Goal: Information Seeking & Learning: Check status

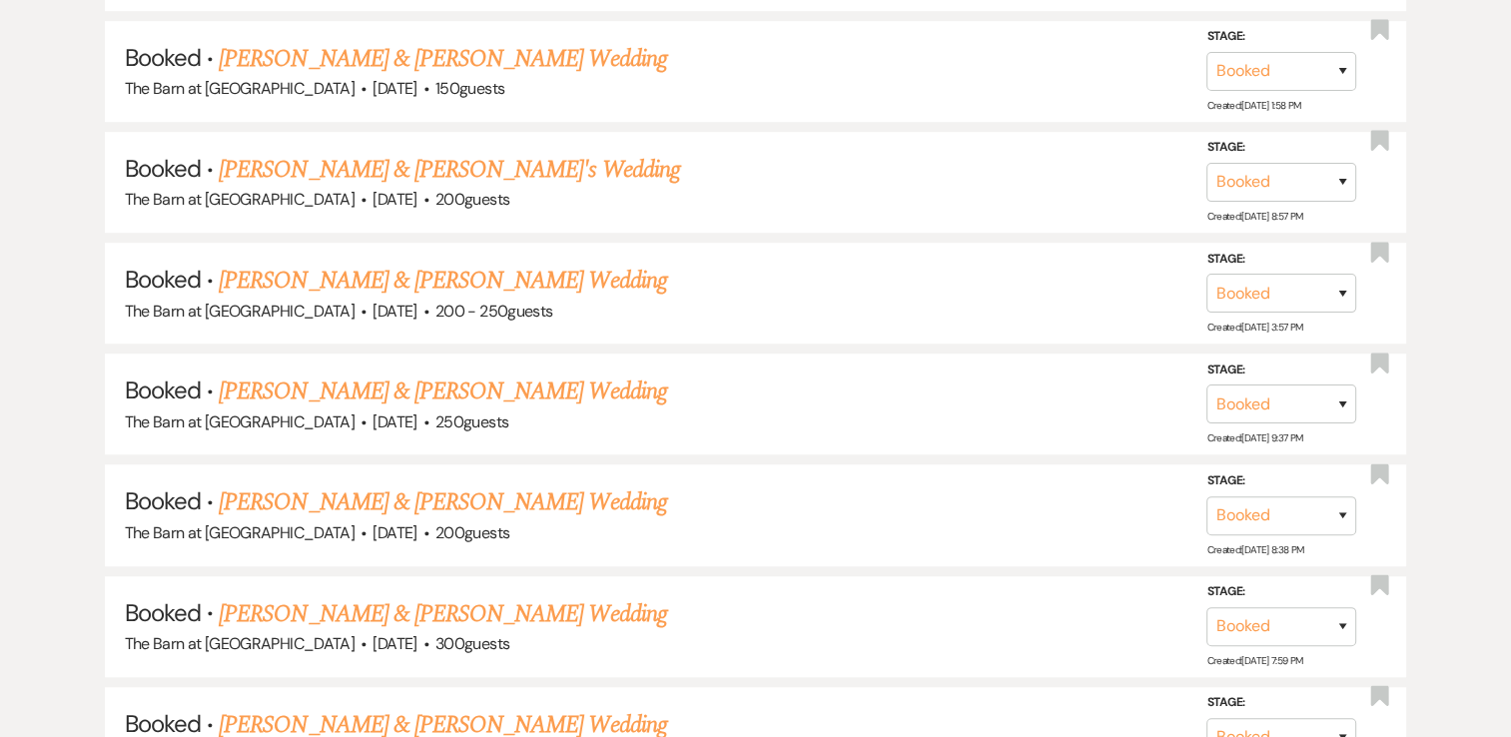
scroll to position [1398, 0]
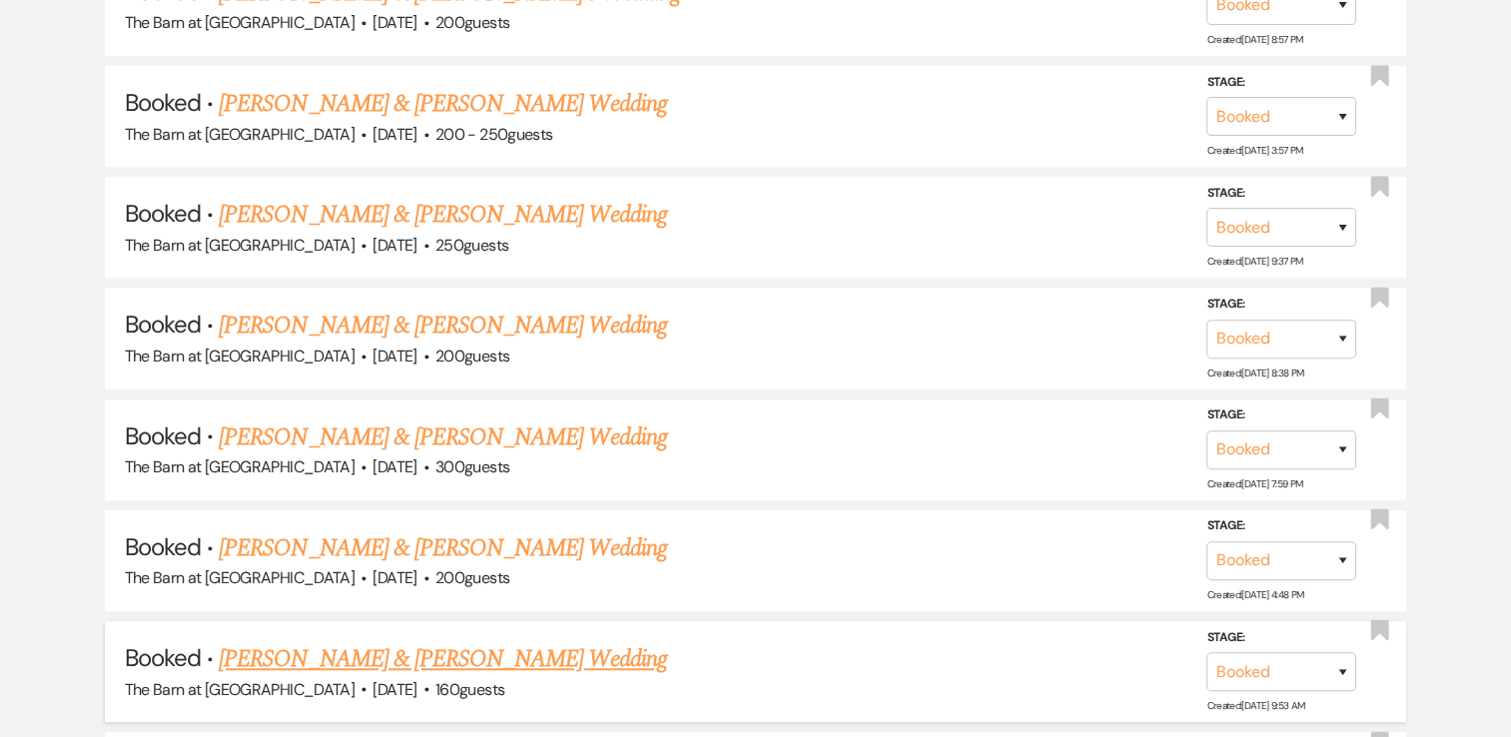
click at [503, 646] on link "[PERSON_NAME] & [PERSON_NAME] Wedding" at bounding box center [442, 659] width 447 height 36
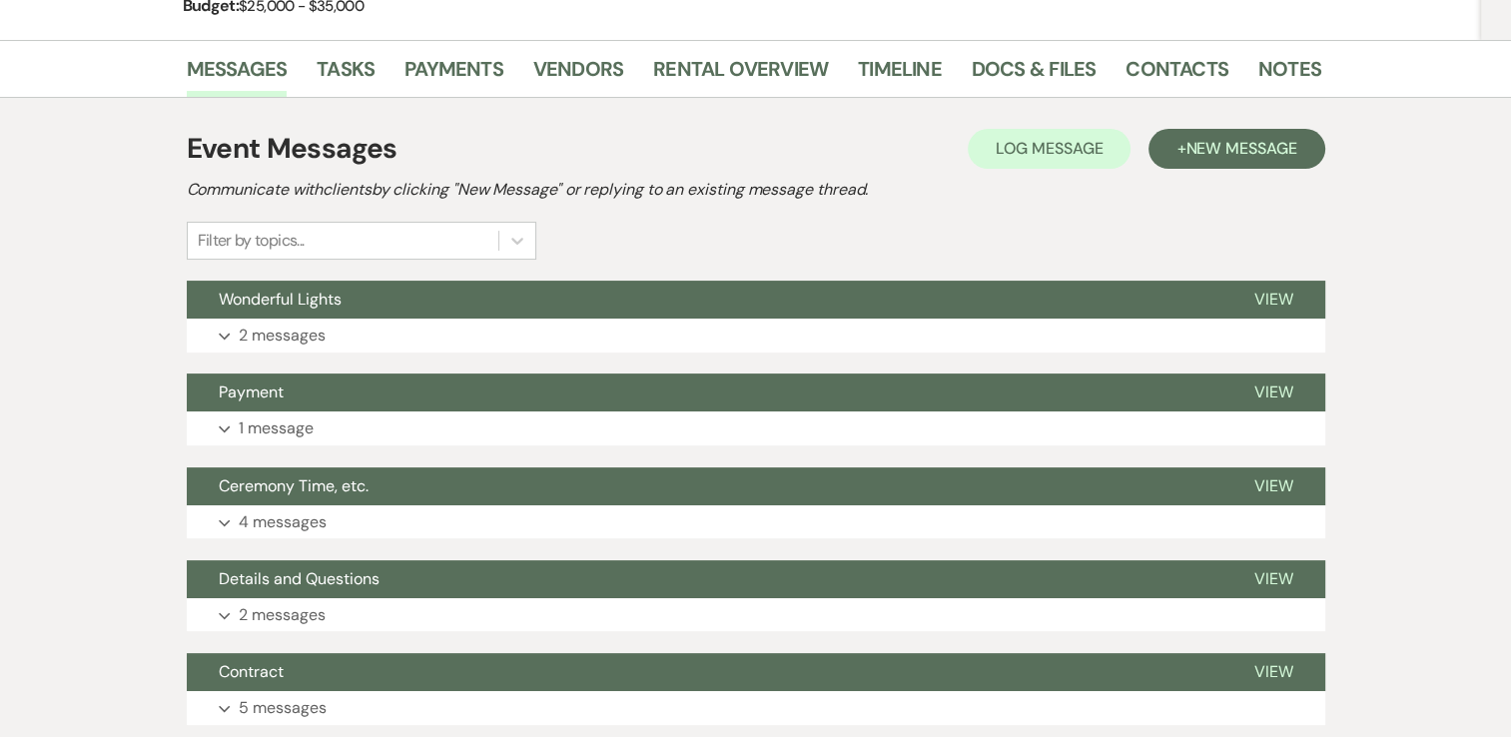
scroll to position [499, 0]
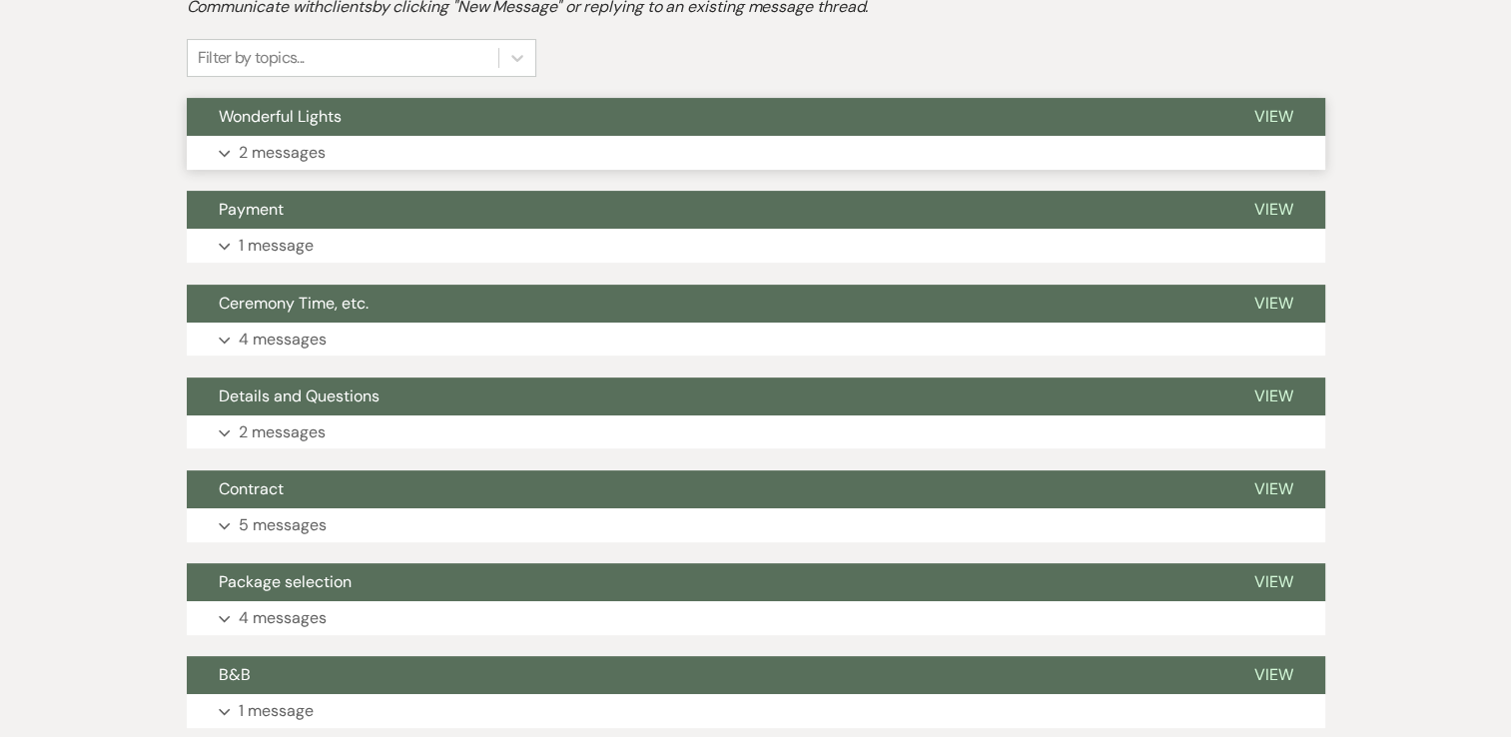
click at [221, 155] on icon "Expand" at bounding box center [225, 154] width 12 height 8
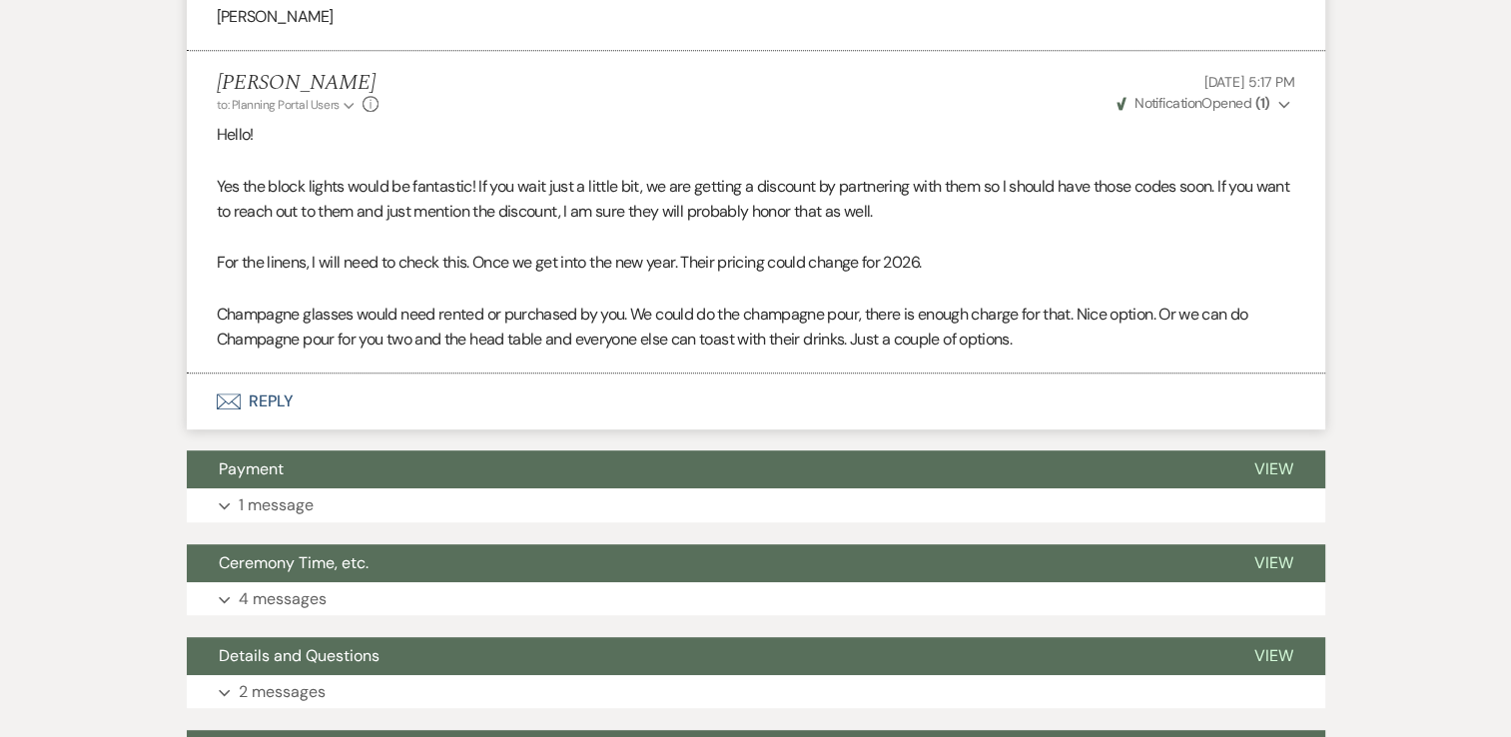
scroll to position [1198, 0]
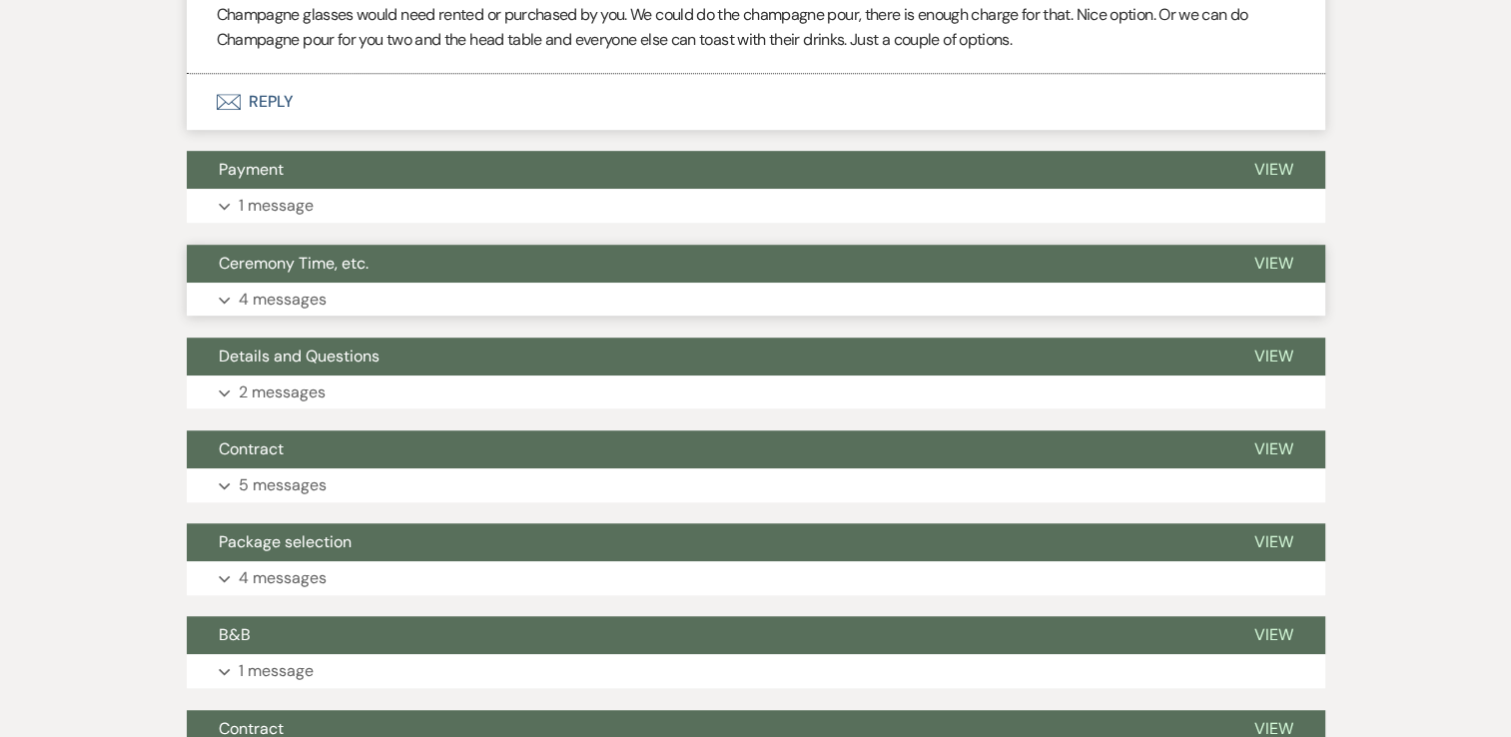
click at [219, 297] on use "button" at bounding box center [224, 300] width 11 height 7
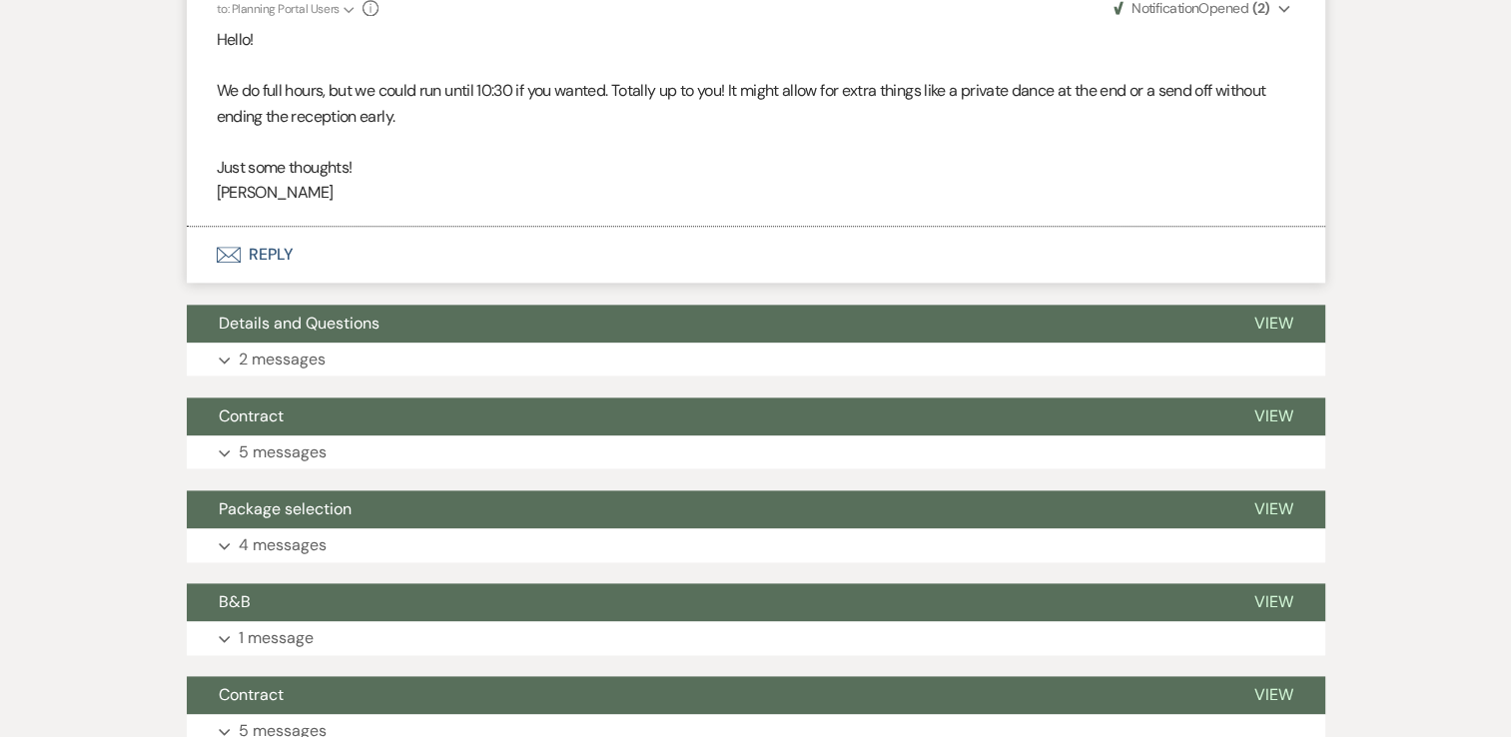
scroll to position [2397, 0]
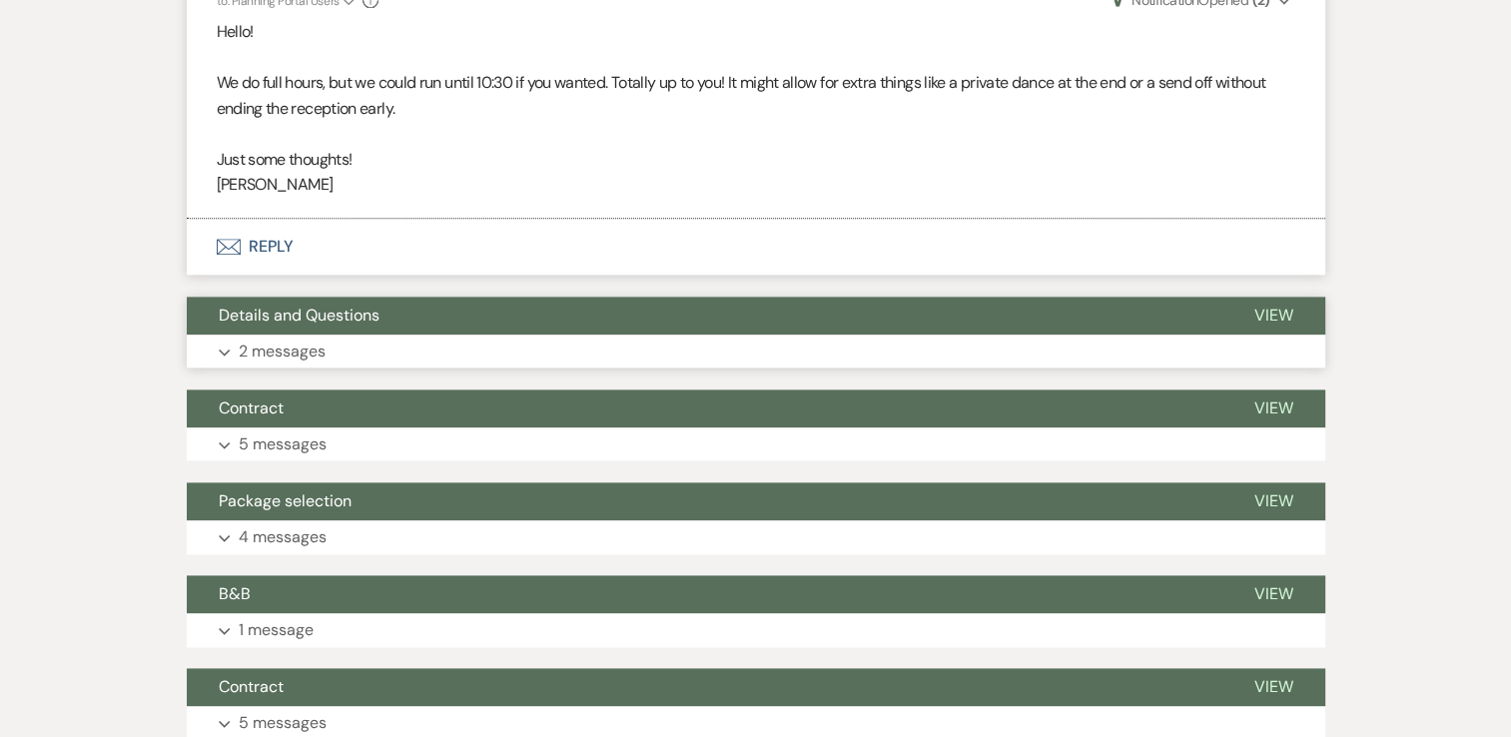
click at [219, 350] on use "button" at bounding box center [224, 352] width 11 height 7
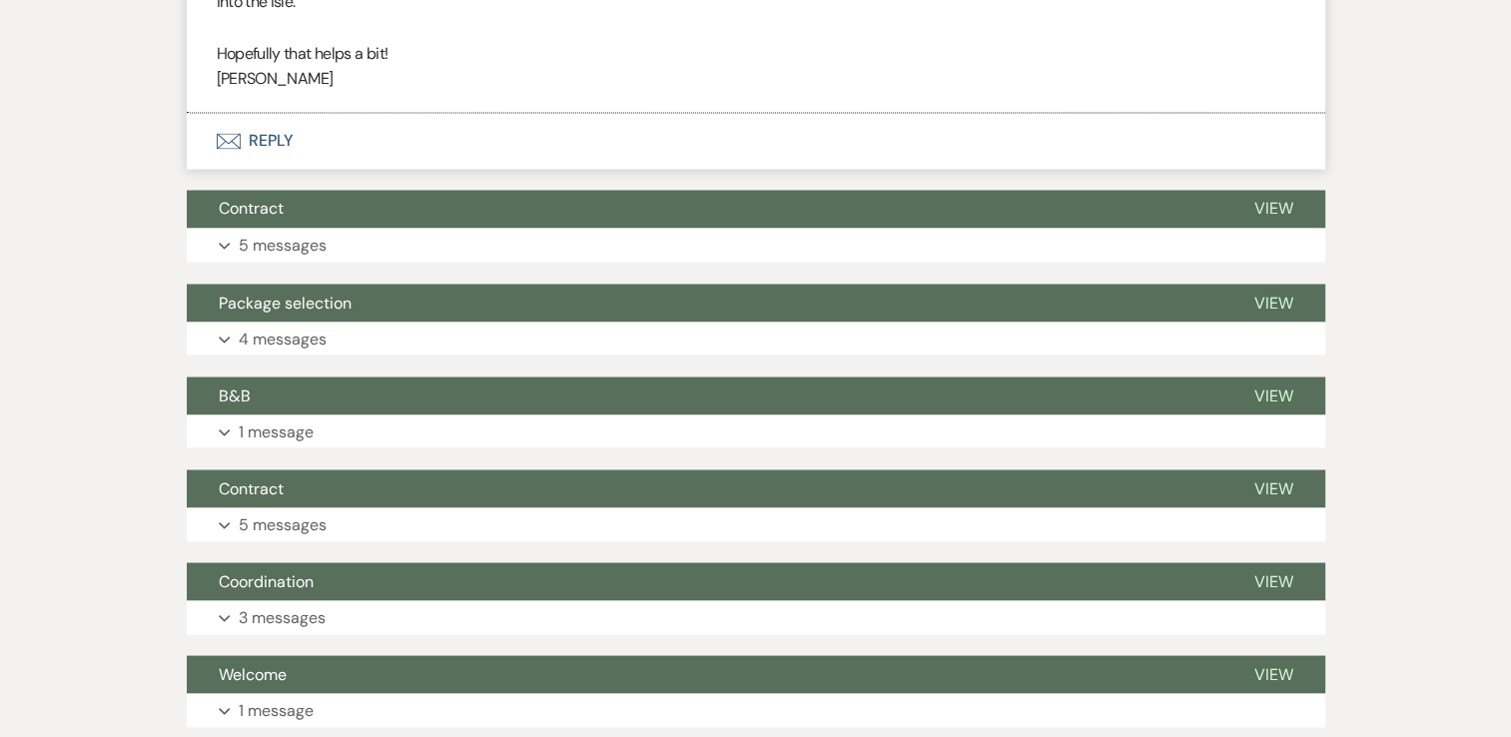
scroll to position [3595, 0]
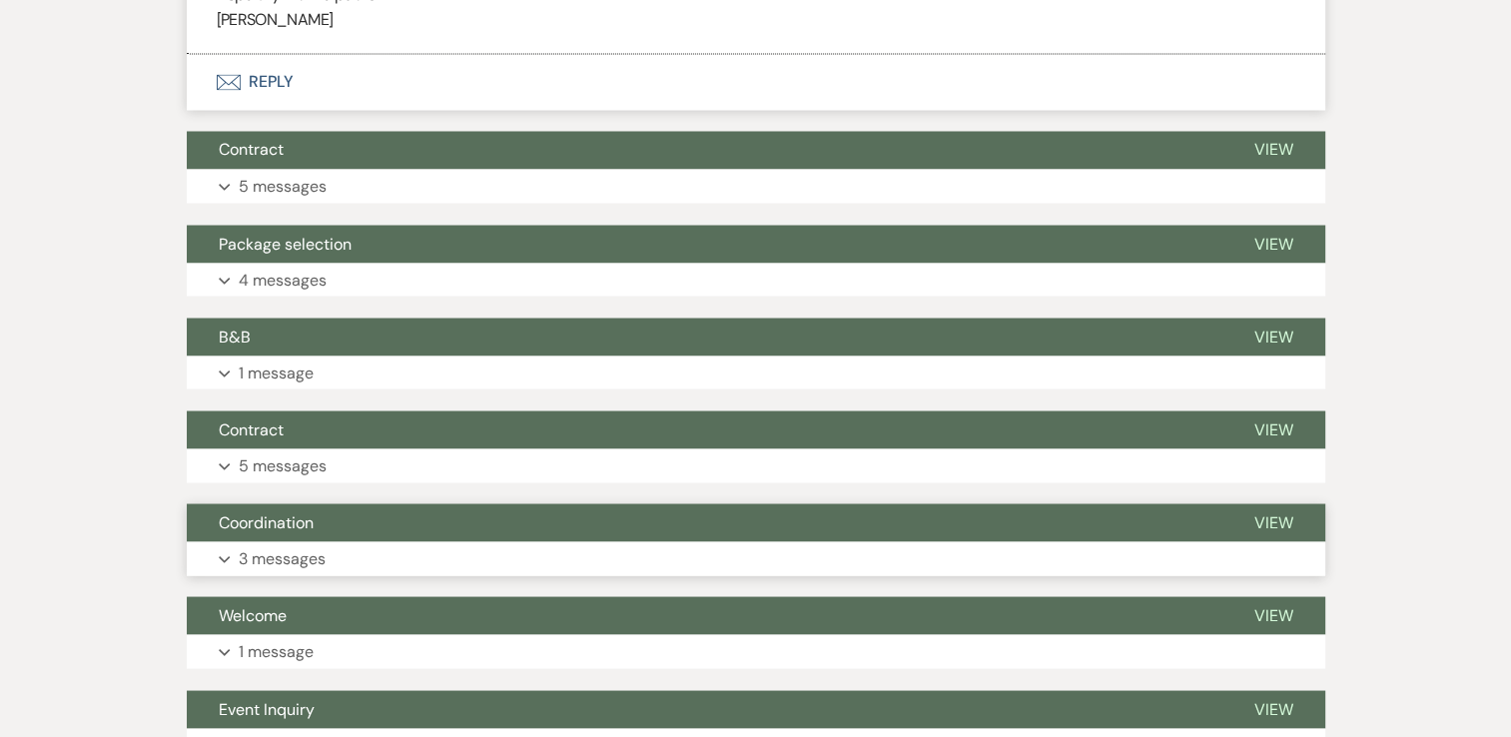
click at [220, 557] on use "button" at bounding box center [224, 559] width 11 height 7
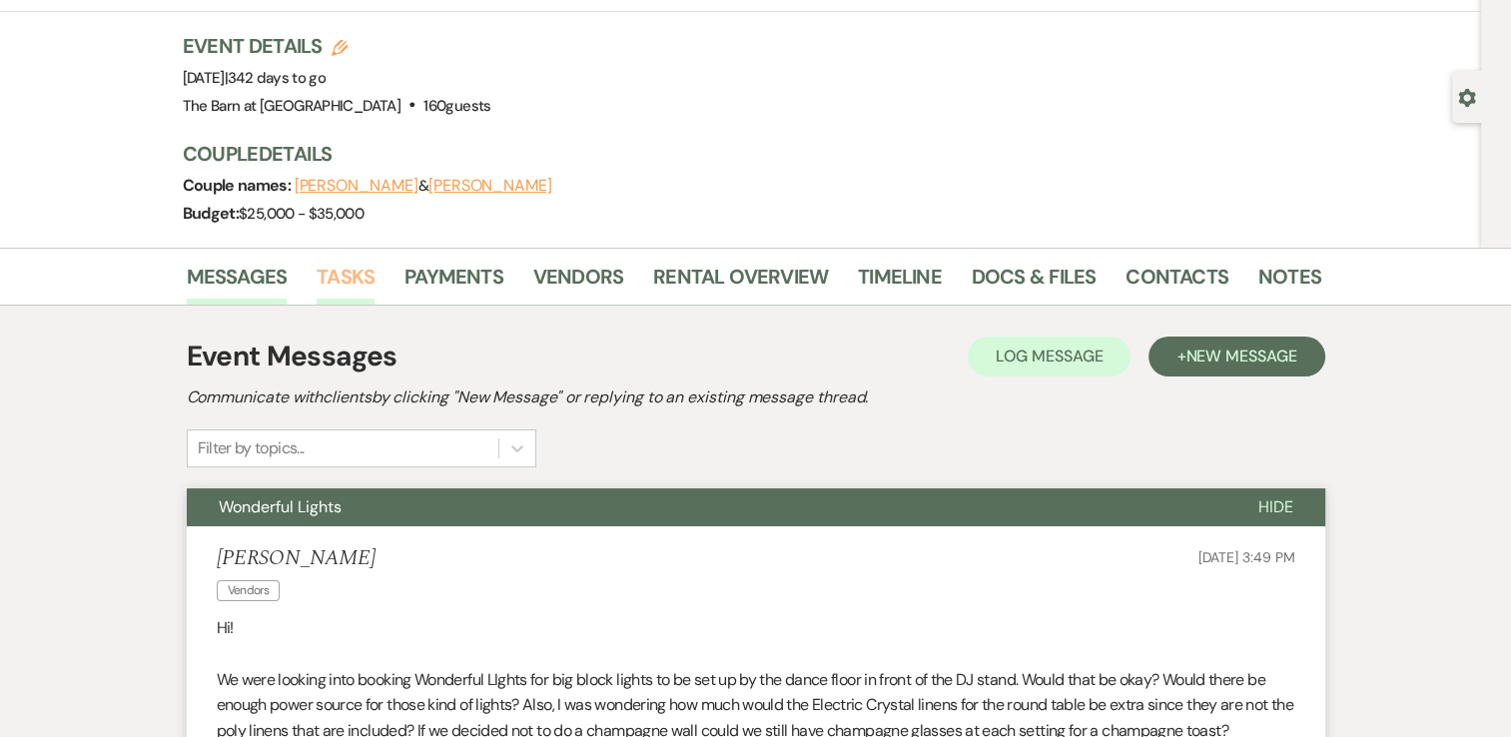
scroll to position [0, 0]
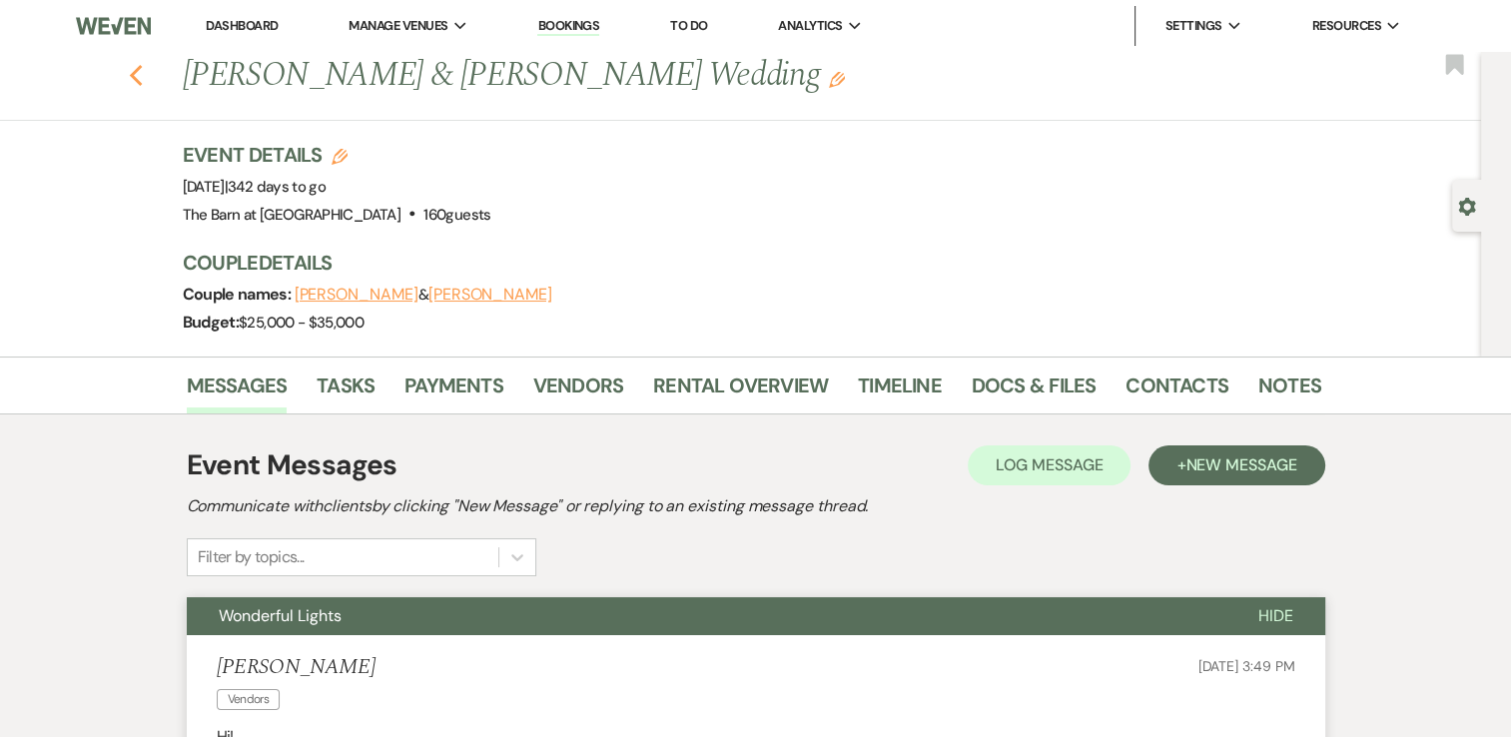
click at [144, 74] on icon "Previous" at bounding box center [136, 76] width 15 height 24
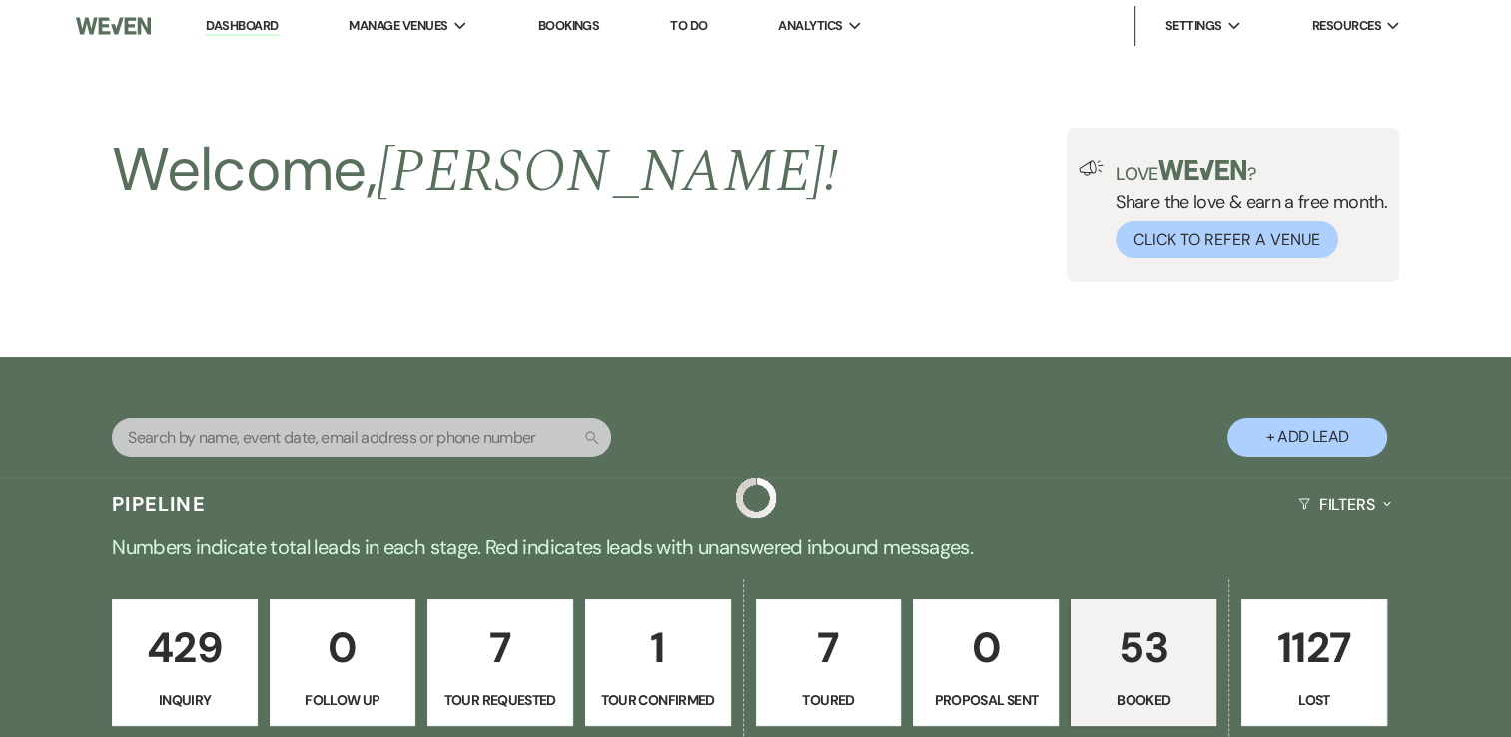
scroll to position [1398, 0]
